Goal: Download file/media

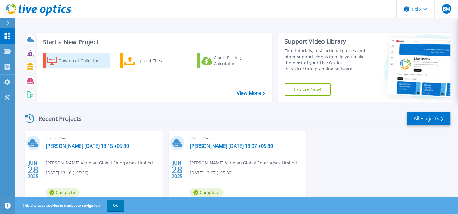
click at [67, 63] on div "Download Collector" at bounding box center [82, 61] width 48 height 12
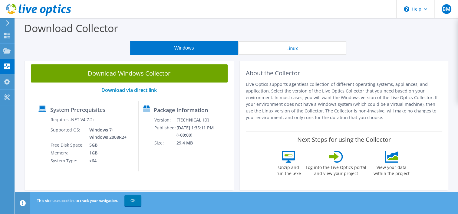
click at [299, 47] on button "Linux" at bounding box center [292, 48] width 108 height 14
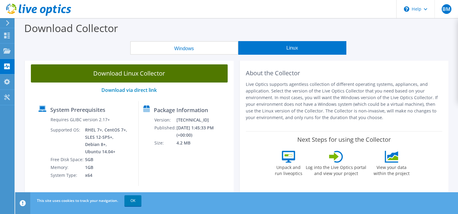
click at [116, 71] on link "Download Linux Collector" at bounding box center [129, 73] width 197 height 18
